Goal: Check status: Check status

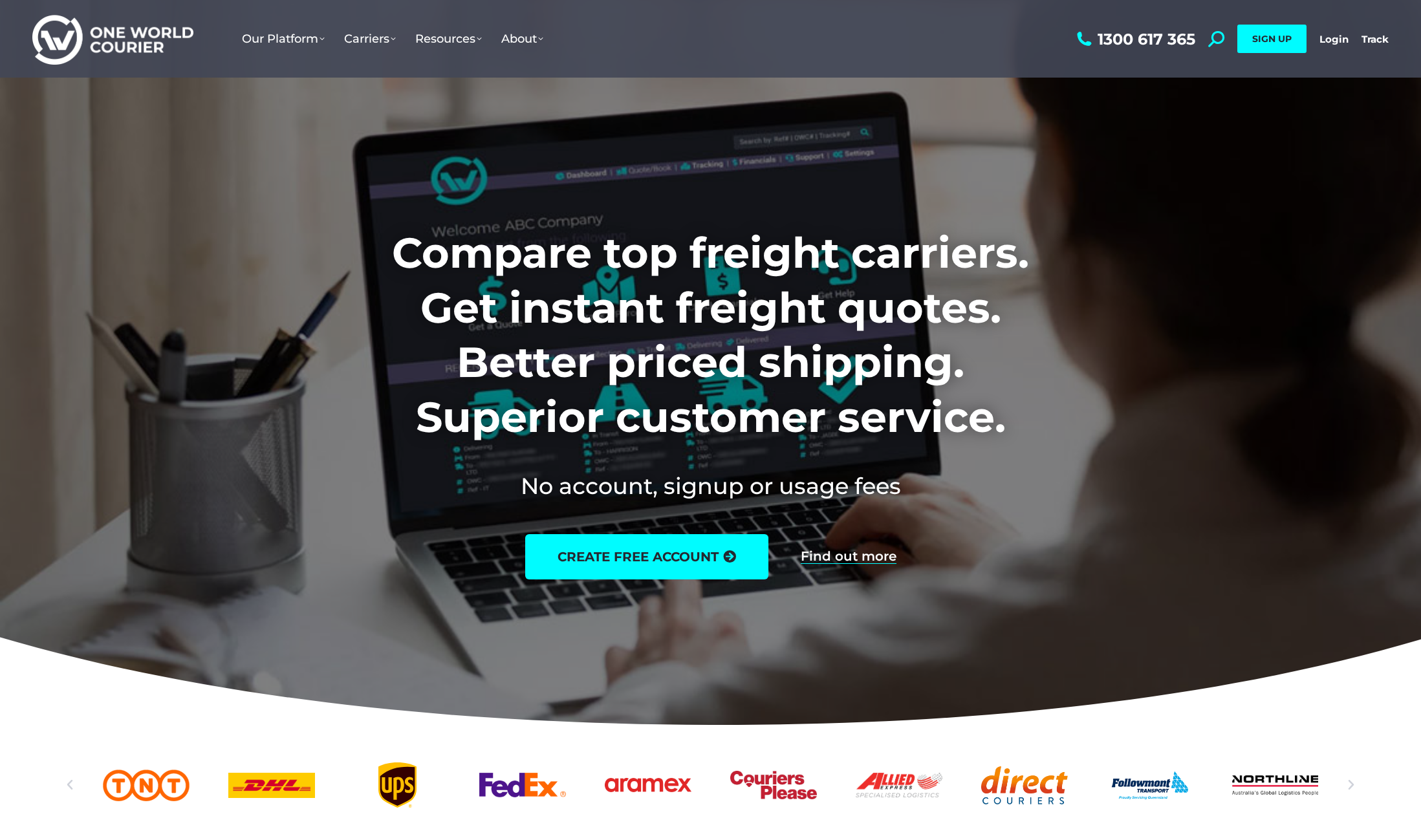
click at [1333, 38] on link "Login" at bounding box center [1333, 39] width 29 height 12
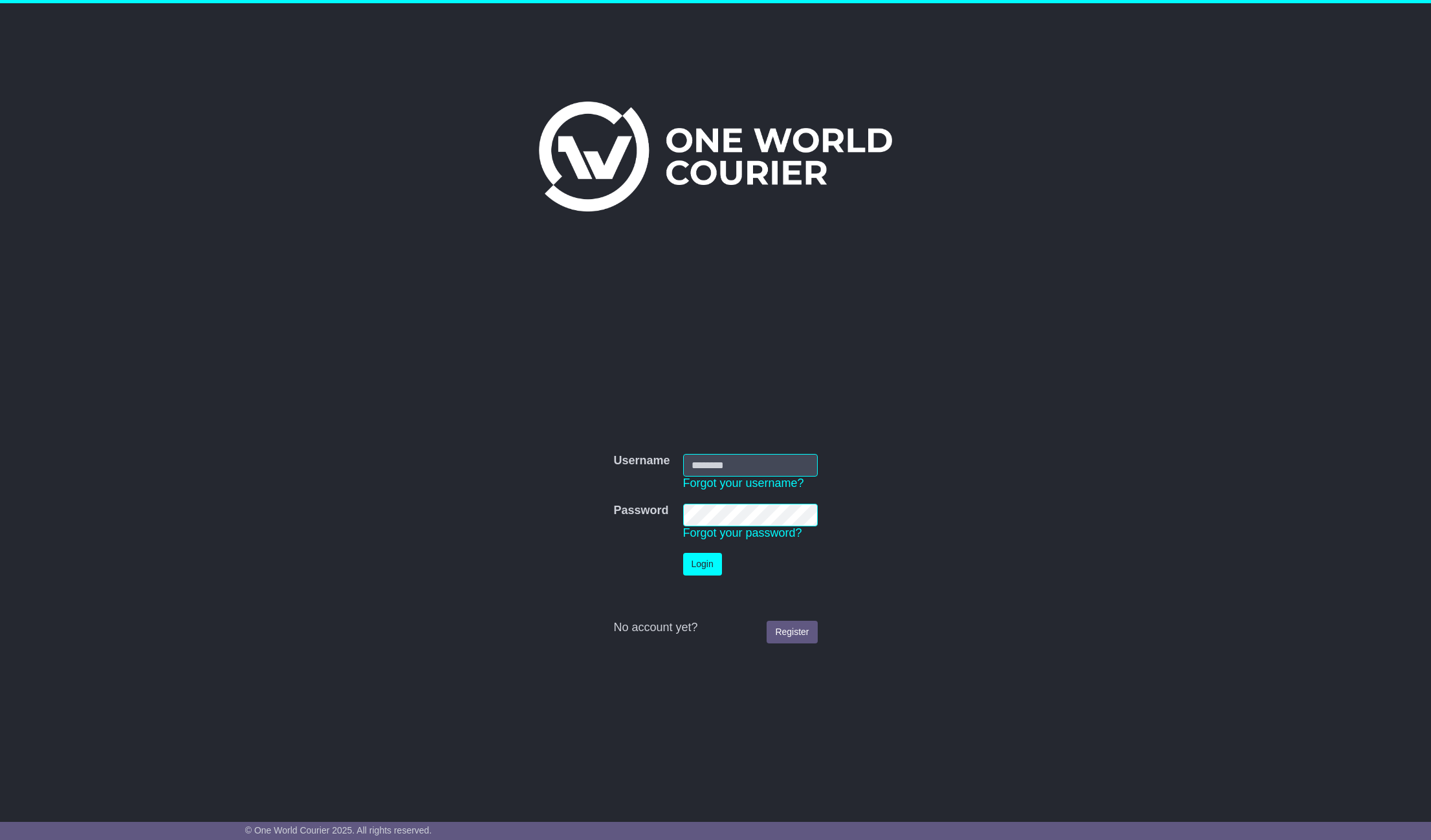
type input "**********"
click at [698, 568] on button "Login" at bounding box center [702, 564] width 39 height 22
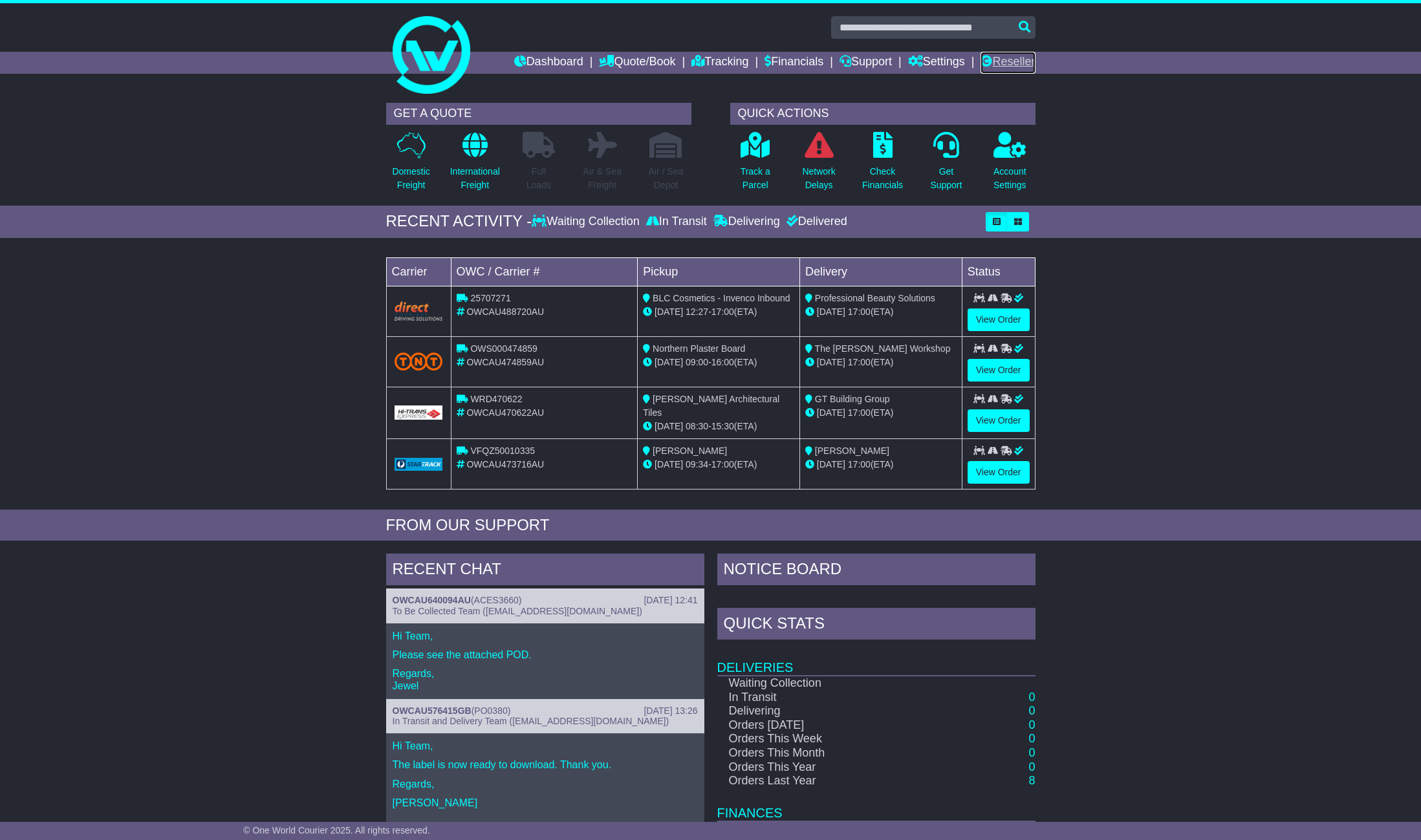
click at [1016, 60] on link "Reseller" at bounding box center [1008, 63] width 54 height 22
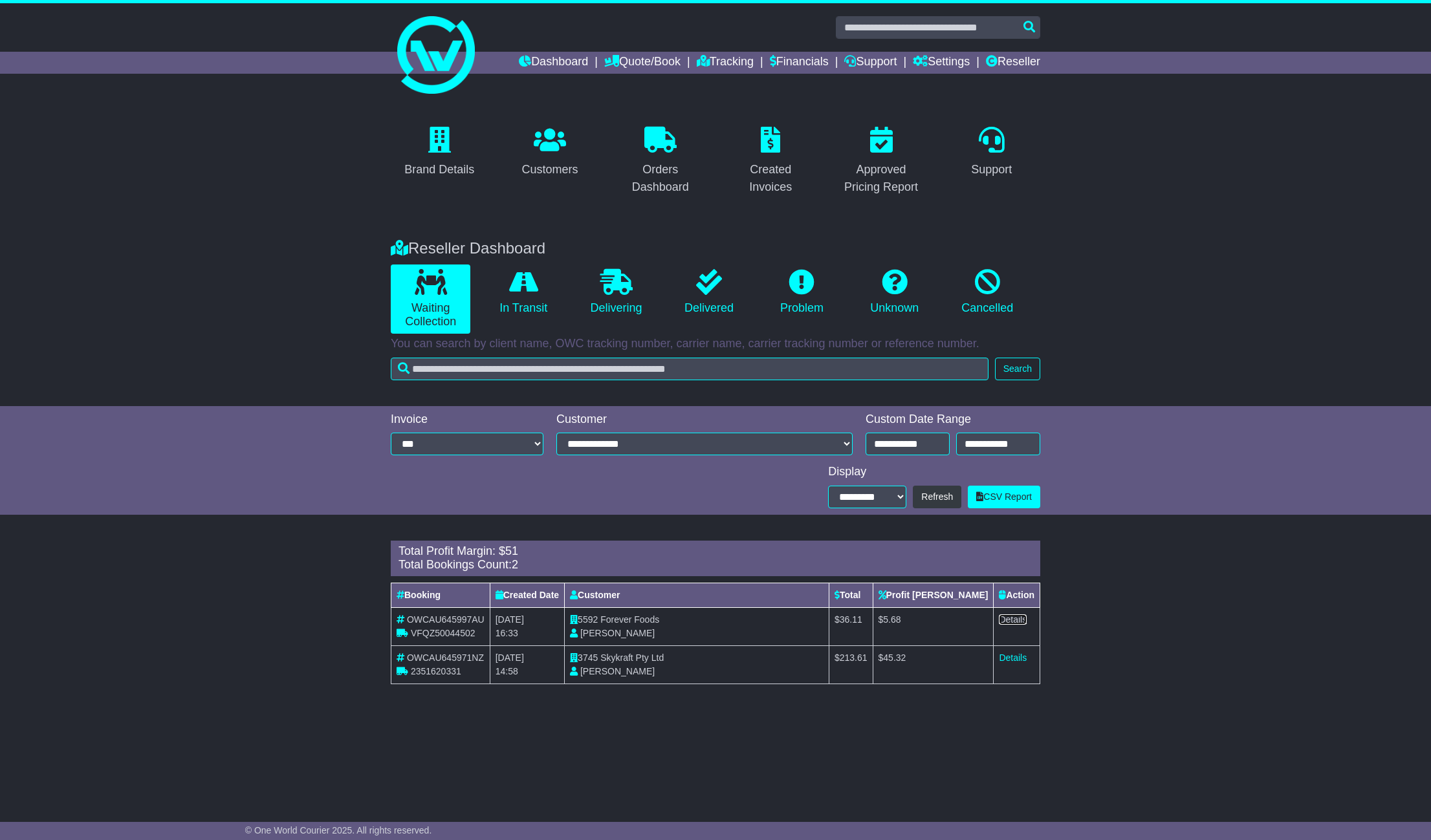
click at [1012, 620] on link "Details" at bounding box center [1012, 619] width 28 height 10
click at [1000, 655] on link "Details" at bounding box center [1012, 657] width 28 height 10
